Goal: Find specific page/section: Find specific page/section

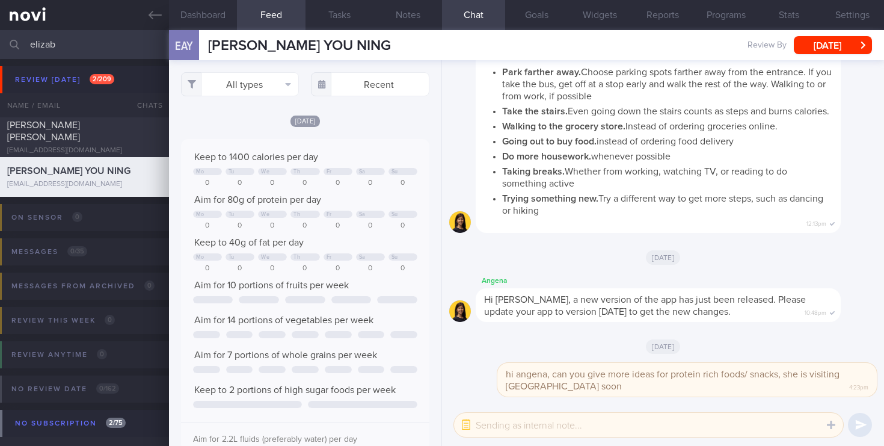
select select "7"
click at [0, 37] on input "elizab" at bounding box center [442, 44] width 884 height 29
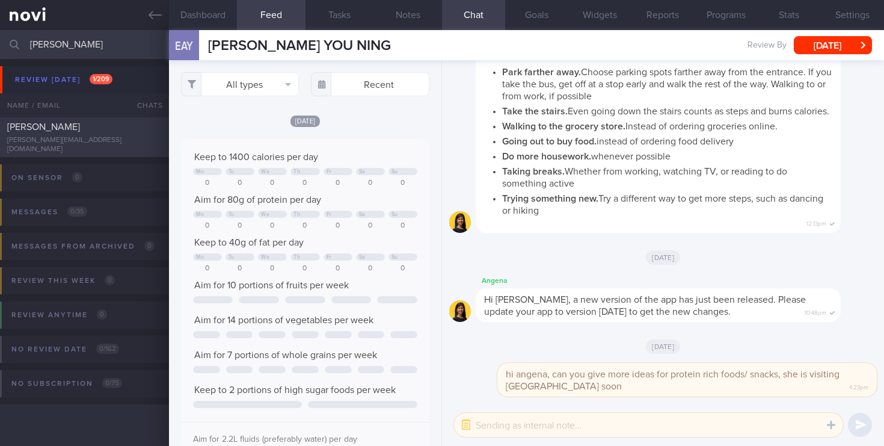
type input "[PERSON_NAME]"
click at [77, 147] on div "[PERSON_NAME][EMAIL_ADDRESS][DOMAIN_NAME]" at bounding box center [84, 145] width 155 height 18
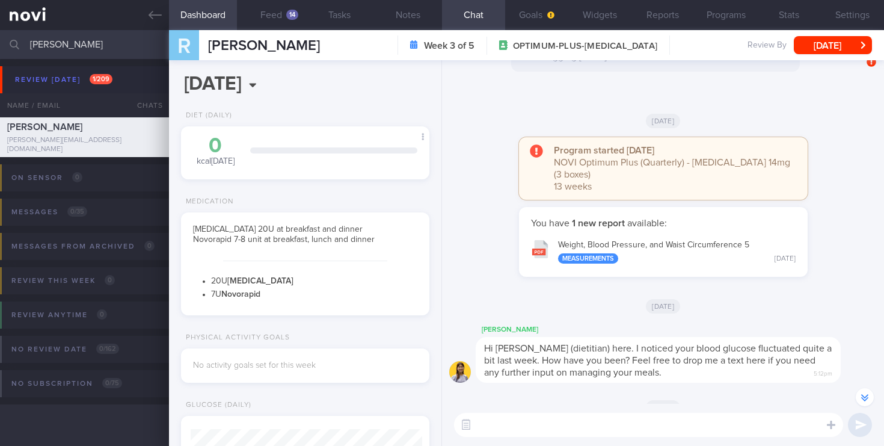
scroll to position [-174, 0]
